Goal: Task Accomplishment & Management: Manage account settings

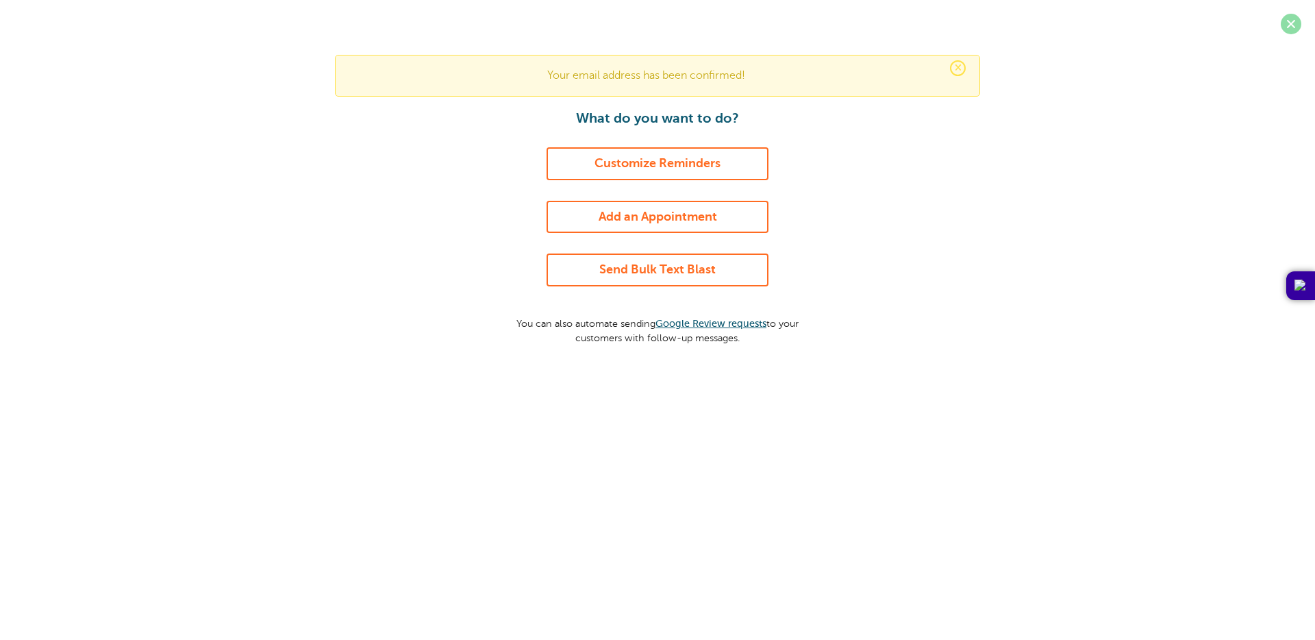
click at [1291, 20] on span at bounding box center [1291, 24] width 21 height 21
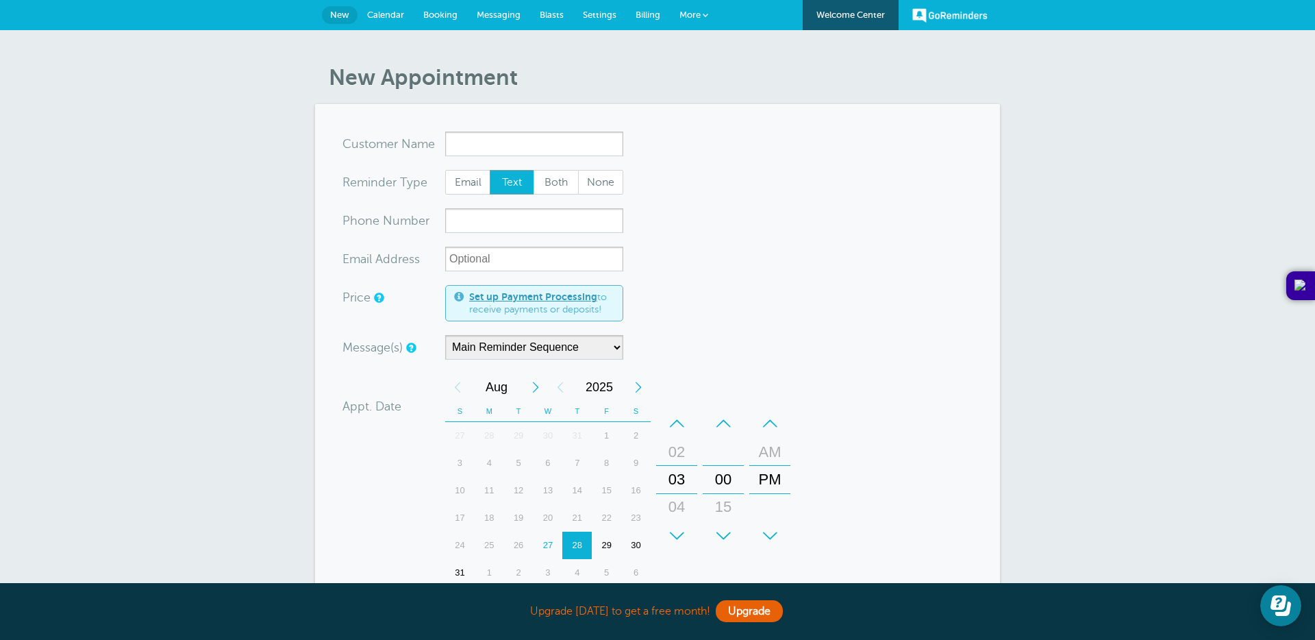
click at [666, 16] on link "Billing" at bounding box center [648, 15] width 44 height 30
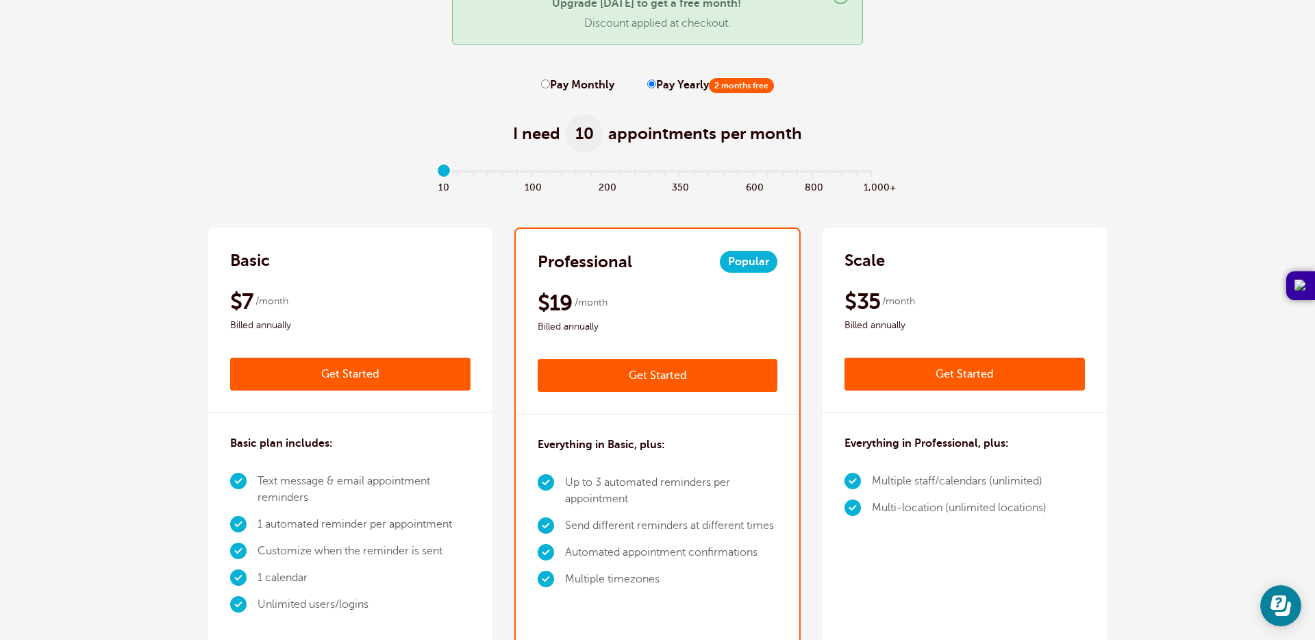
scroll to position [142, 0]
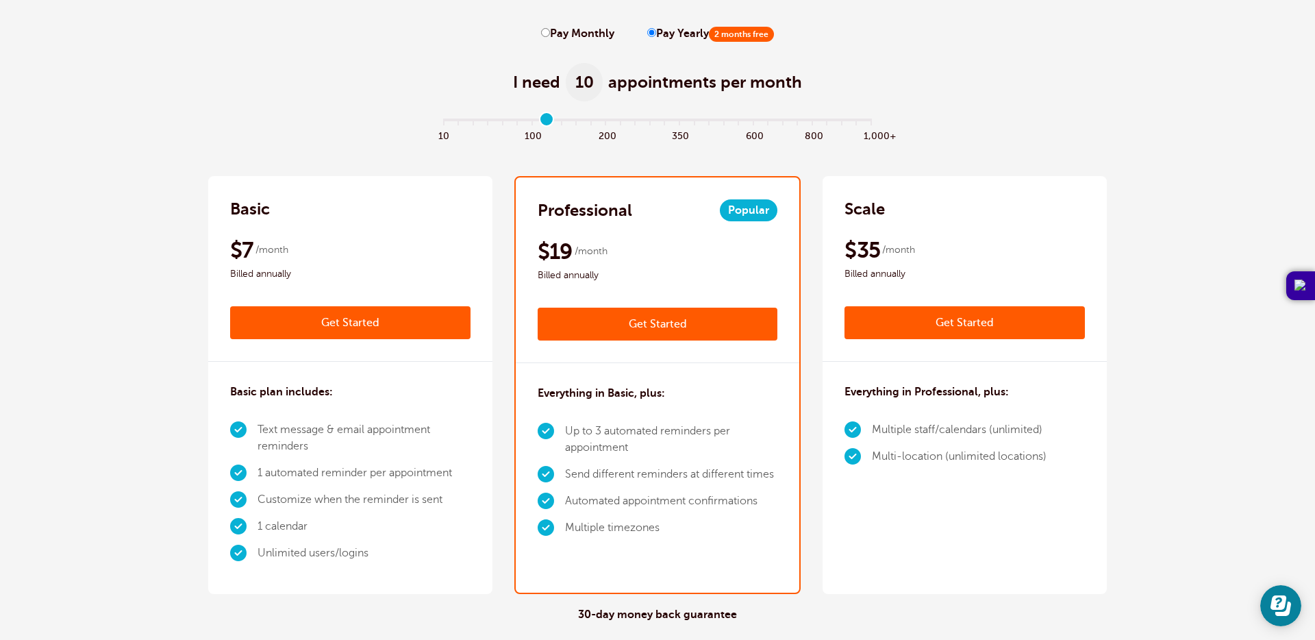
type input "7"
click at [547, 121] on input "range" at bounding box center [657, 122] width 443 height 3
click at [1279, 612] on icon "Open Learn | Contact Us" at bounding box center [1283, 608] width 16 height 14
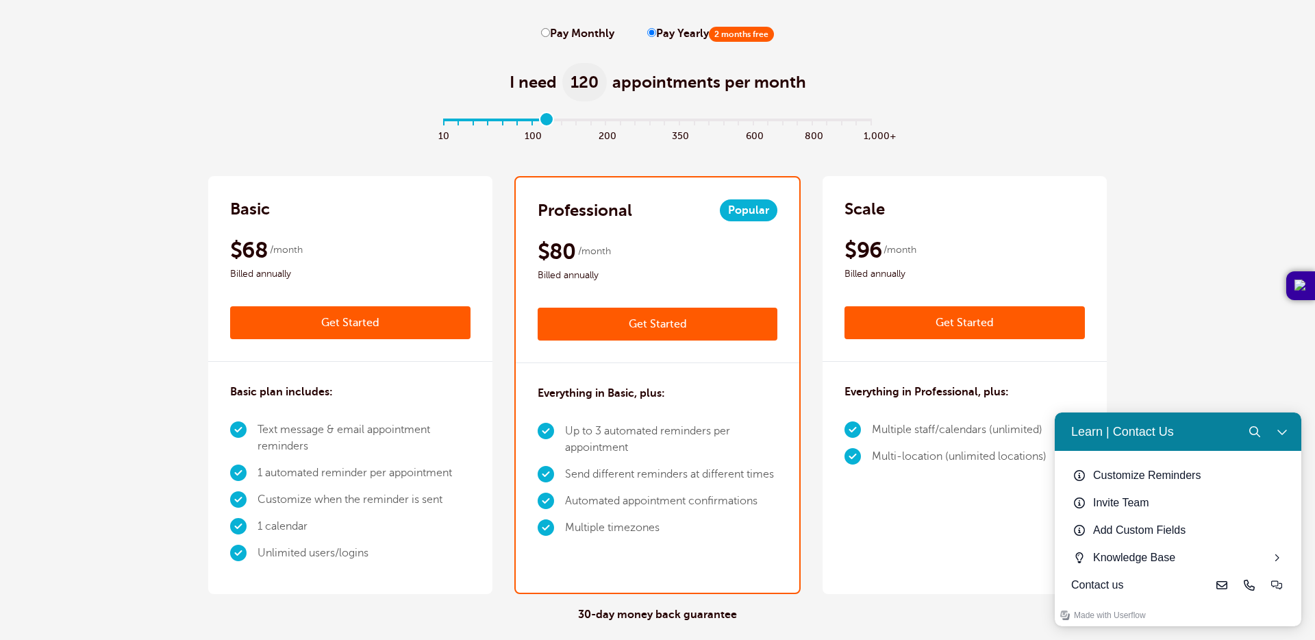
click at [1168, 581] on div "Contact us" at bounding box center [1139, 585] width 137 height 16
click at [1109, 433] on div "Learn | Contact Us" at bounding box center [1117, 431] width 114 height 16
click at [1281, 437] on button "Close Learn | Contact Us" at bounding box center [1281, 431] width 27 height 27
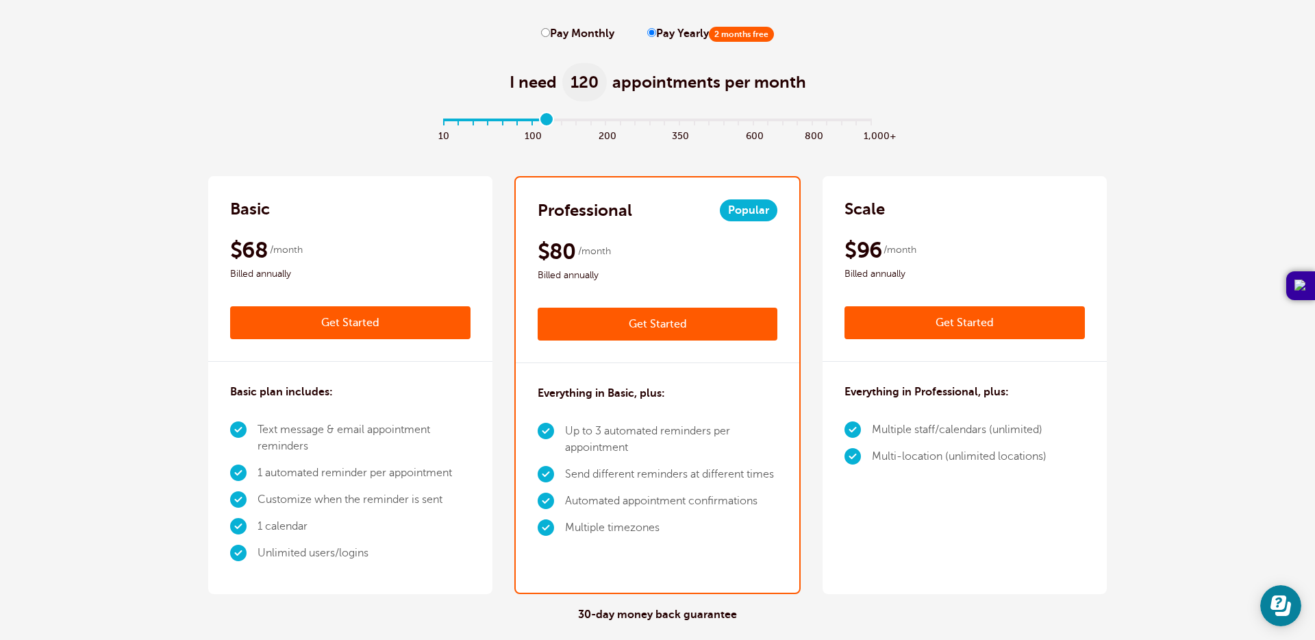
scroll to position [0, 0]
